Goal: Task Accomplishment & Management: Complete application form

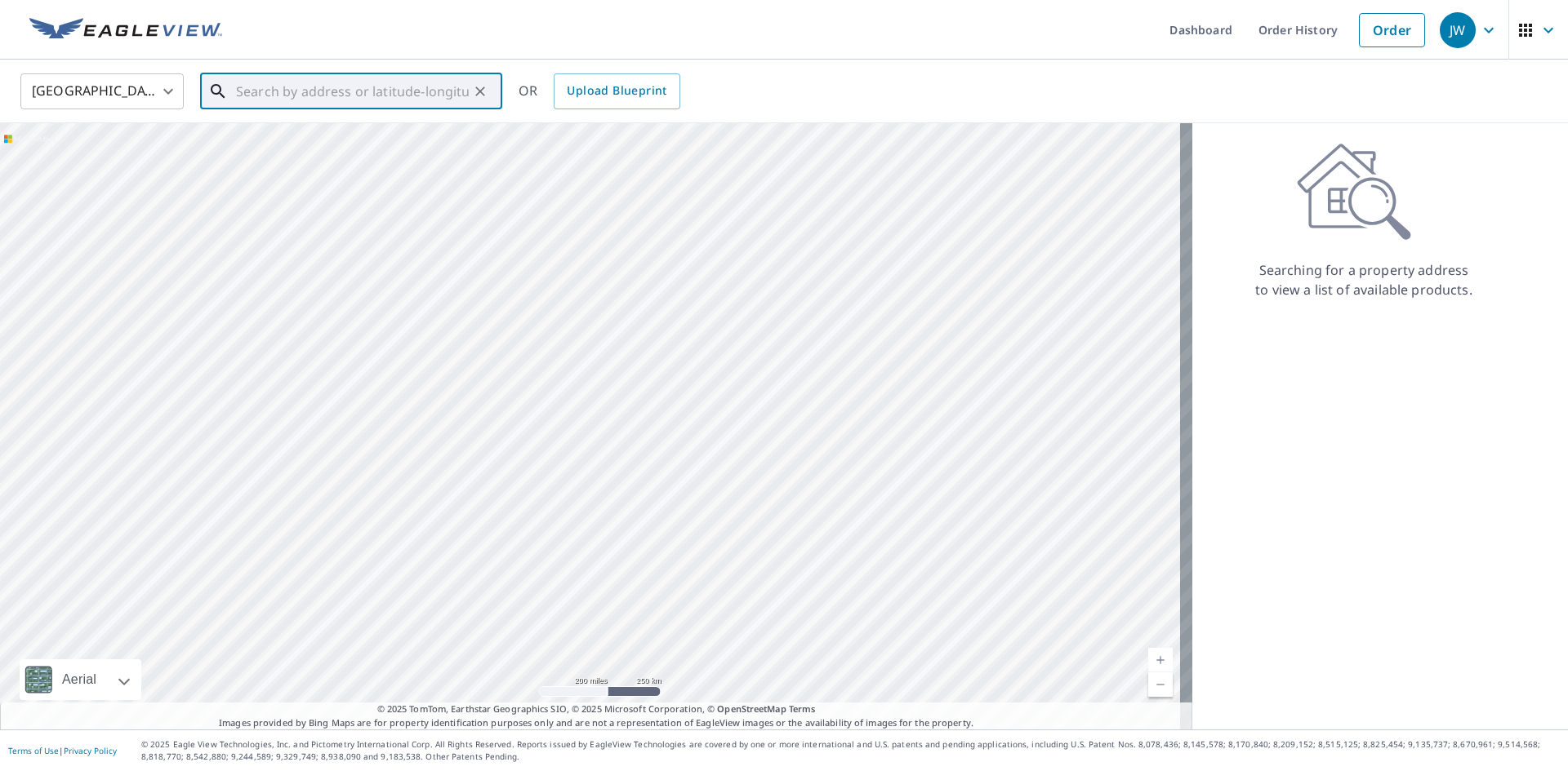
drag, startPoint x: 252, startPoint y: 90, endPoint x: 303, endPoint y: 142, distance: 72.8
click at [252, 92] on input "text" at bounding box center [352, 92] width 233 height 46
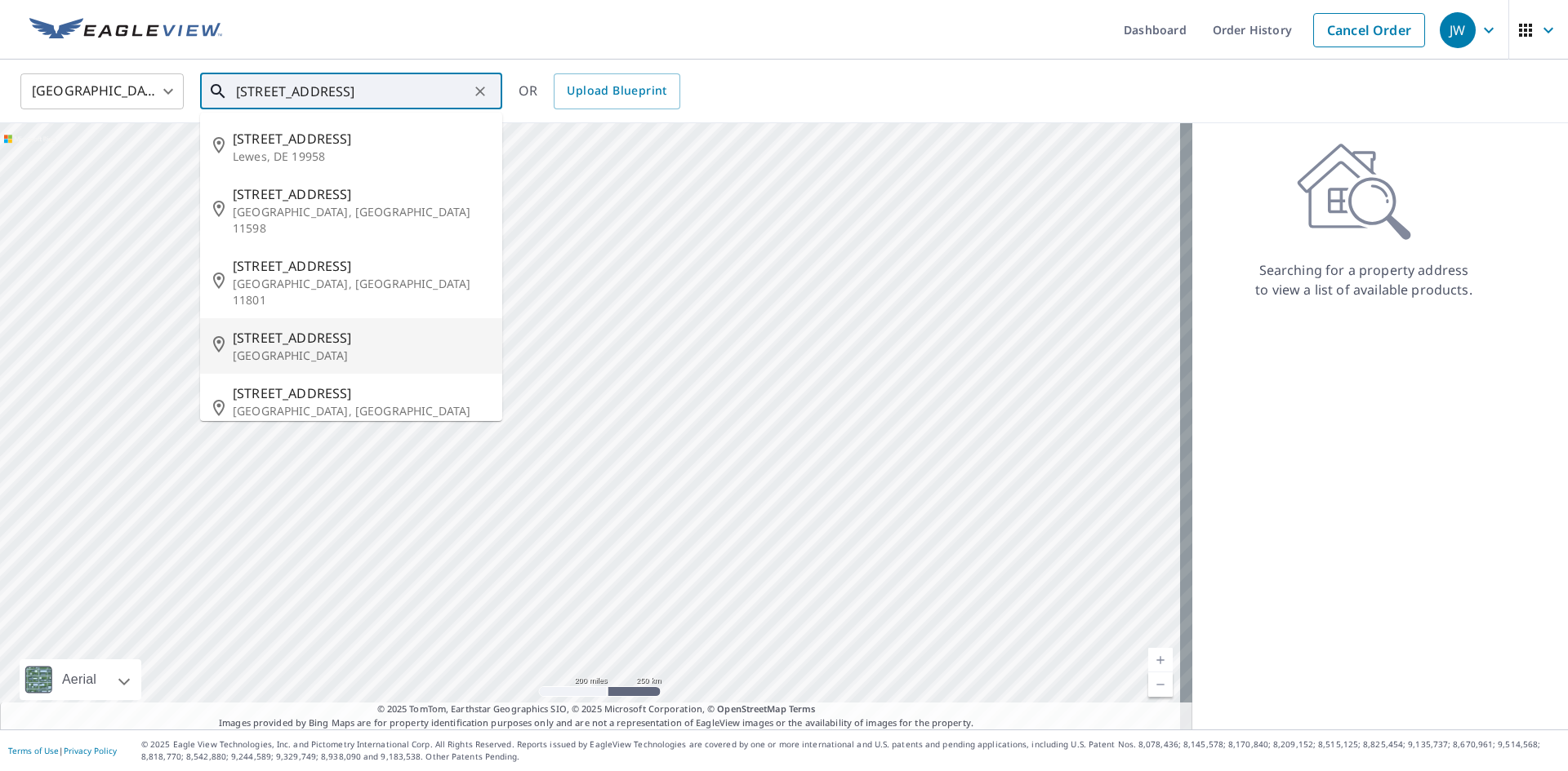
click at [283, 328] on span "[STREET_ADDRESS]" at bounding box center [361, 338] width 257 height 20
type input "[STREET_ADDRESS]"
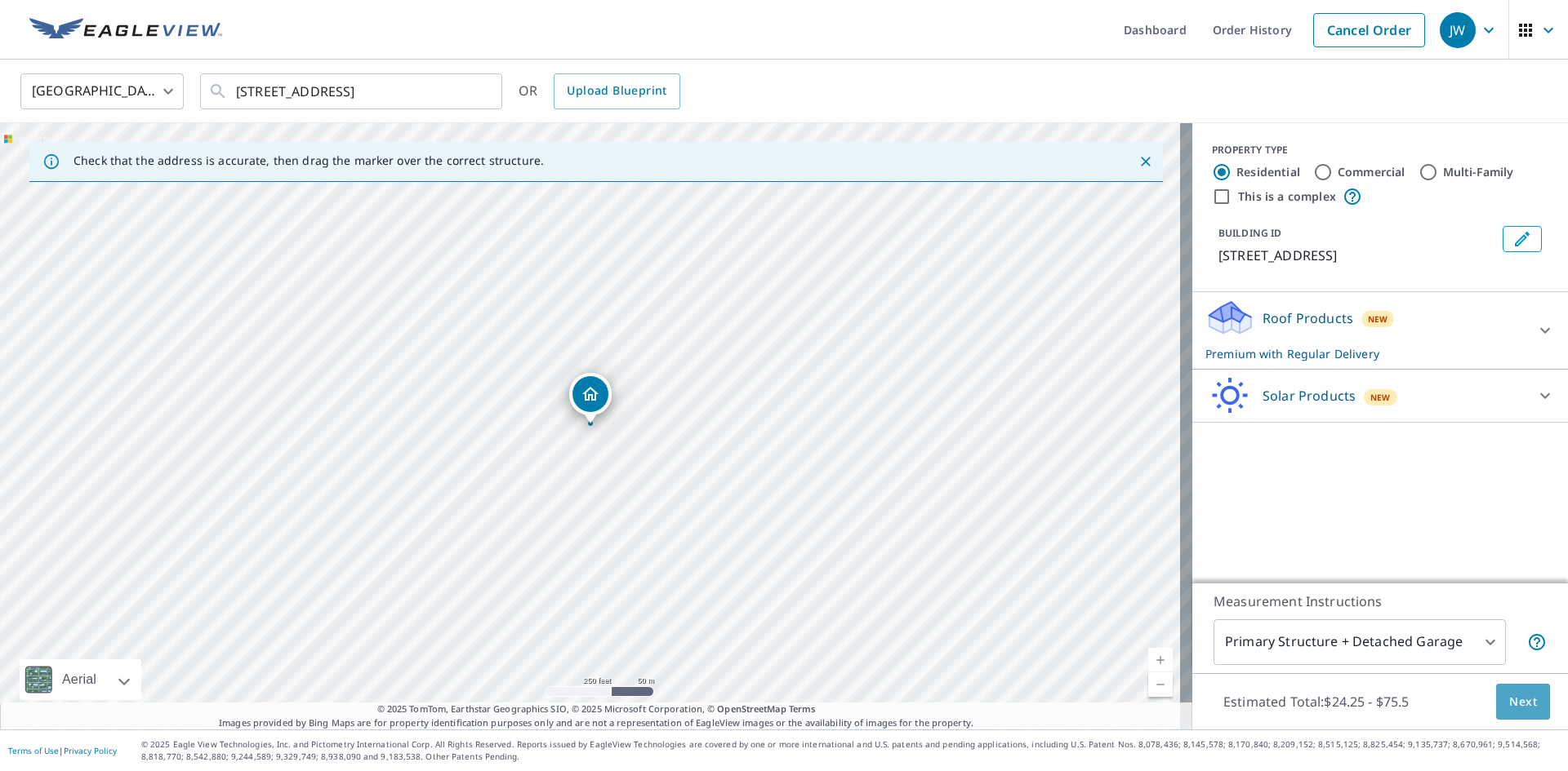
click at [1509, 699] on span "Next" at bounding box center [1523, 702] width 28 height 20
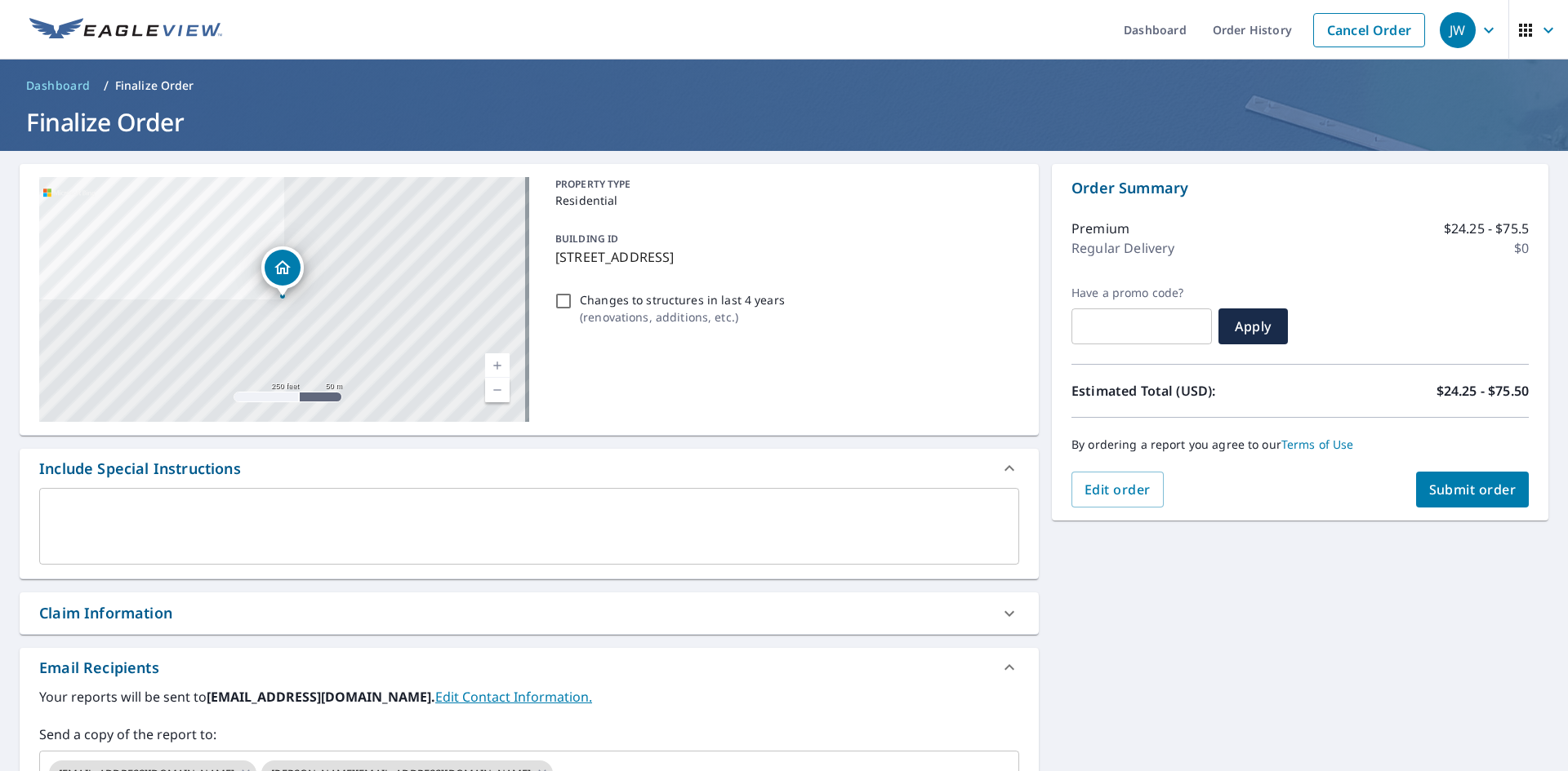
click at [1442, 490] on span "Submit order" at bounding box center [1472, 490] width 88 height 18
